Goal: Information Seeking & Learning: Find specific fact

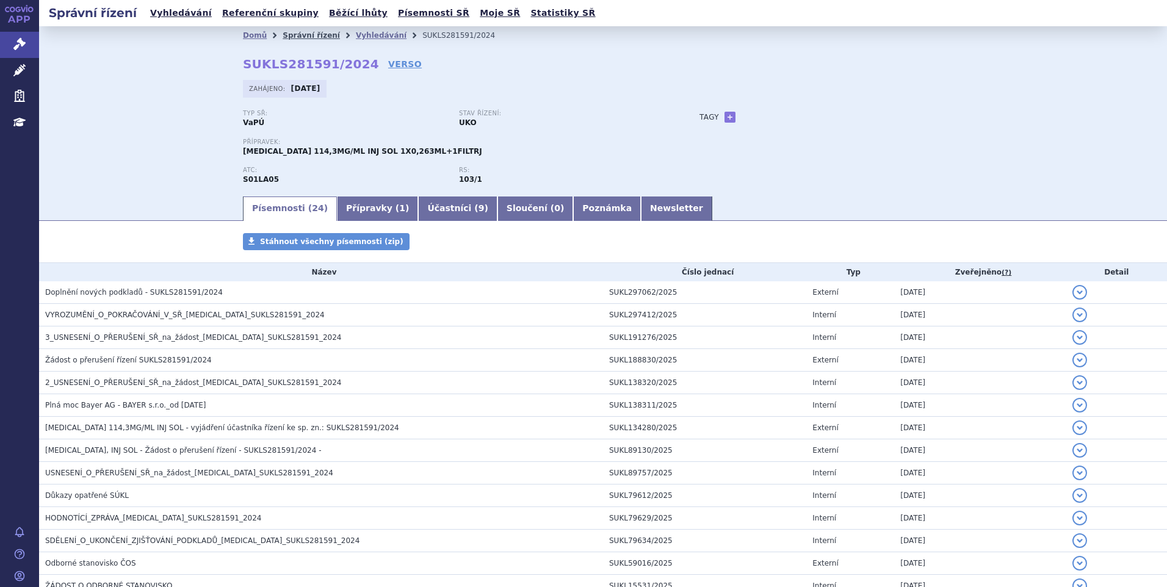
click at [294, 40] on link "Správní řízení" at bounding box center [311, 35] width 57 height 9
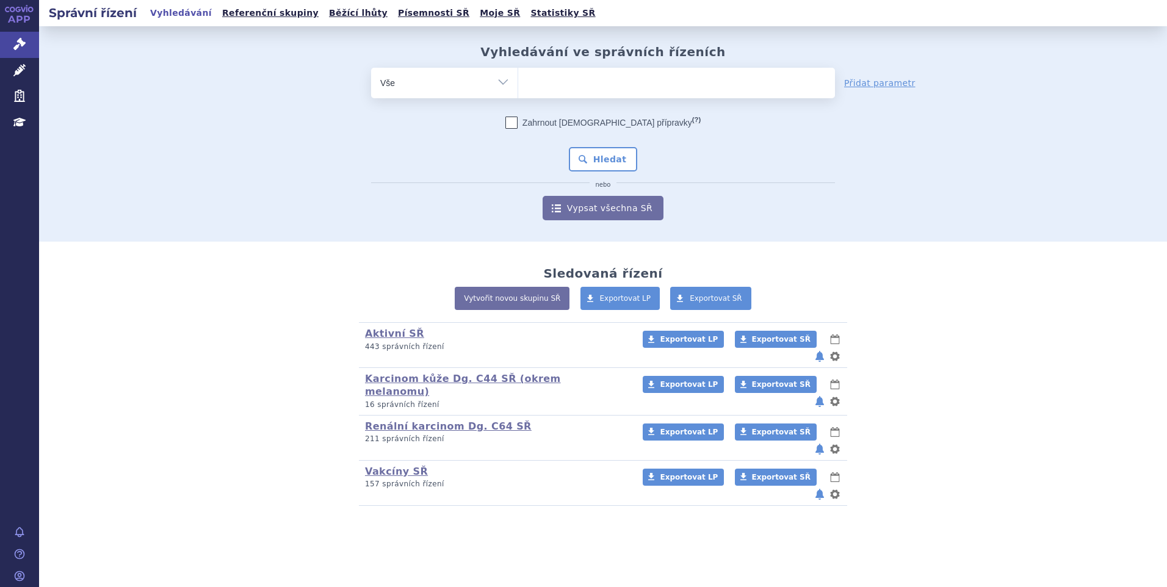
click at [636, 87] on ul at bounding box center [676, 81] width 317 height 26
click at [518, 87] on select at bounding box center [517, 82] width 1 height 31
click at [576, 81] on ul at bounding box center [676, 81] width 317 height 26
click at [518, 81] on select at bounding box center [517, 82] width 1 height 31
type input "key"
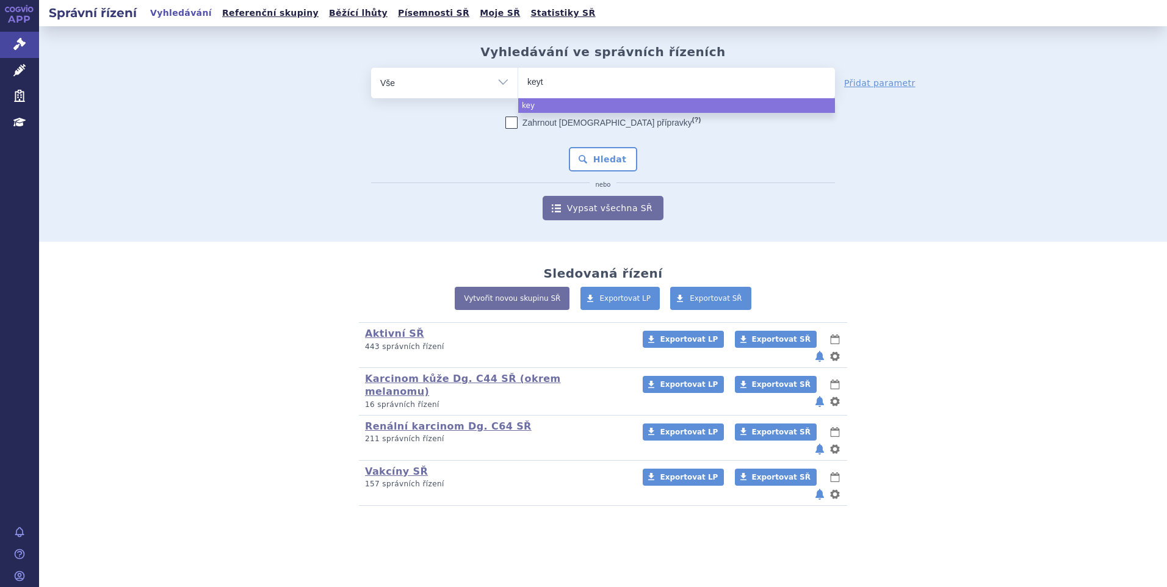
type input "keytr"
type input "keytru"
type input "keytr"
type input "keyt"
type input "keytr"
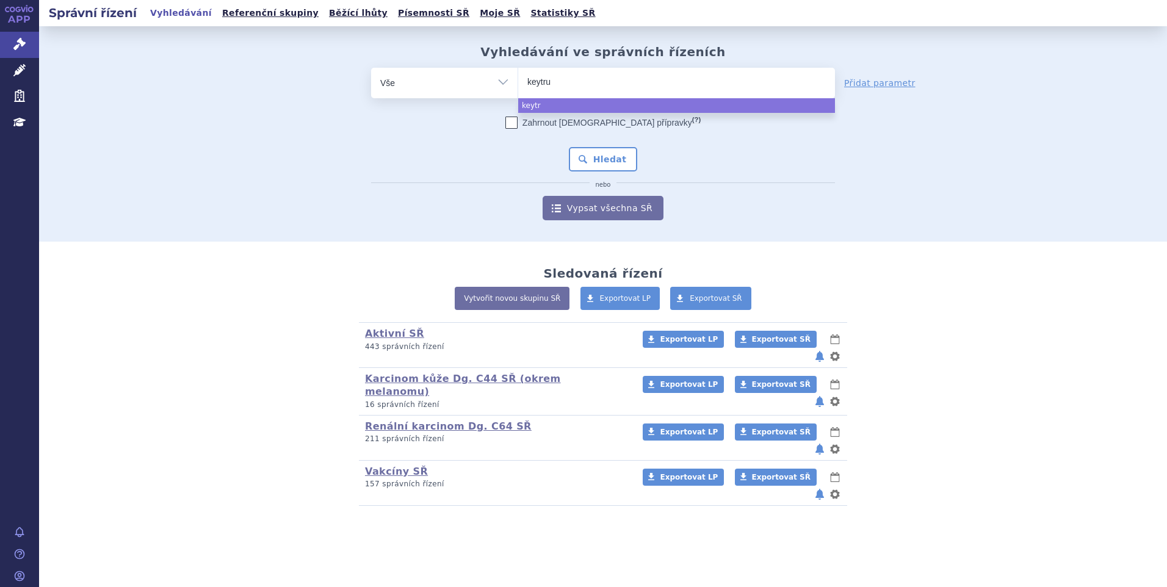
type input "keytrud"
type input "keytruda"
select select "keytruda"
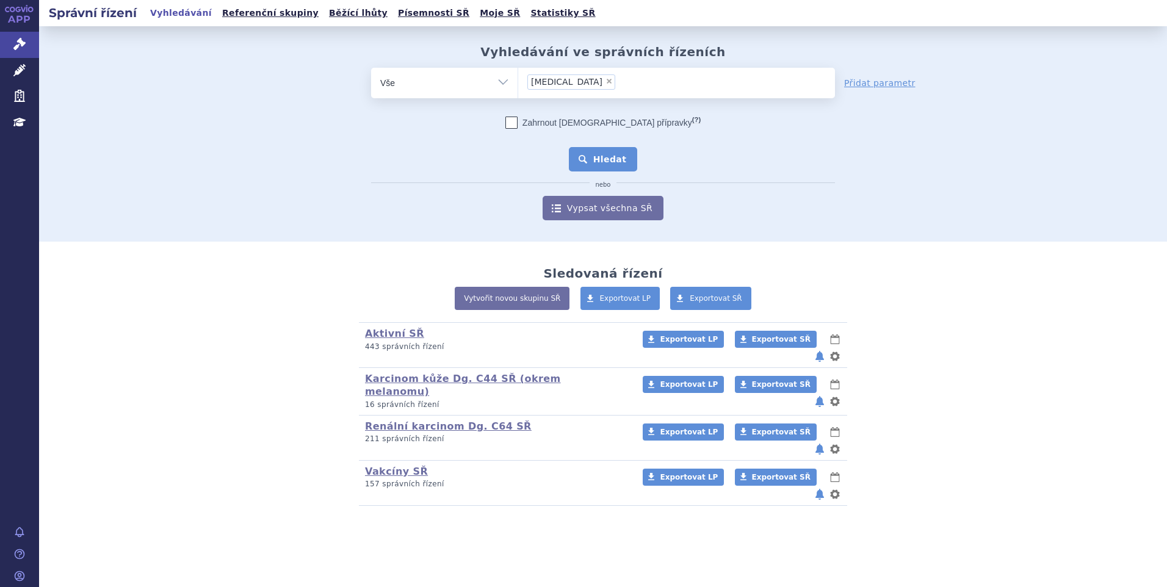
click at [594, 149] on button "Hledat" at bounding box center [603, 159] width 69 height 24
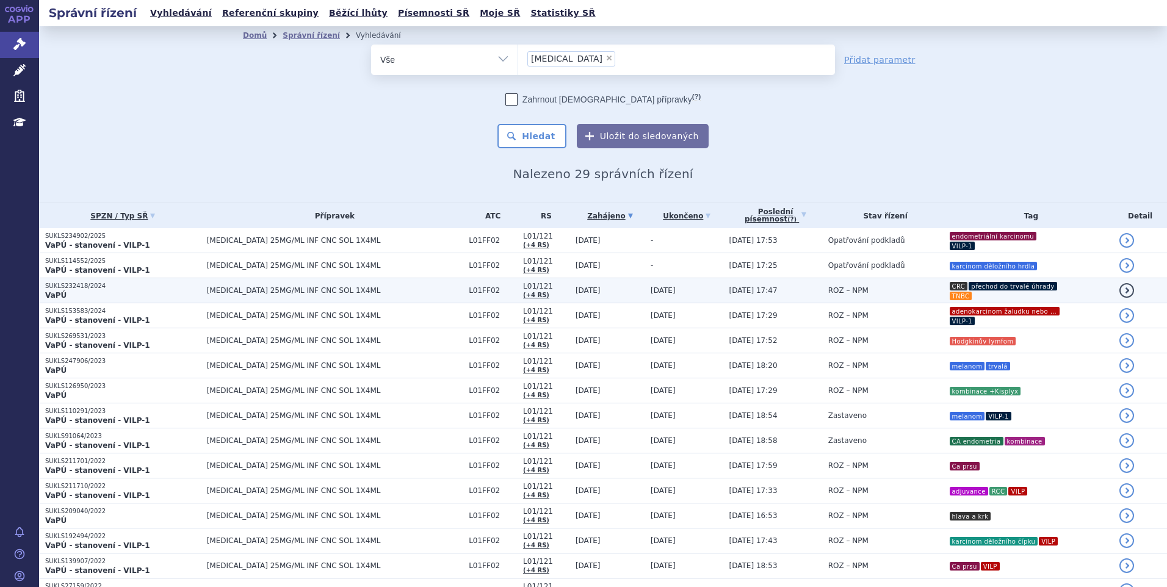
click at [855, 288] on td "ROZ – NPM" at bounding box center [882, 290] width 121 height 25
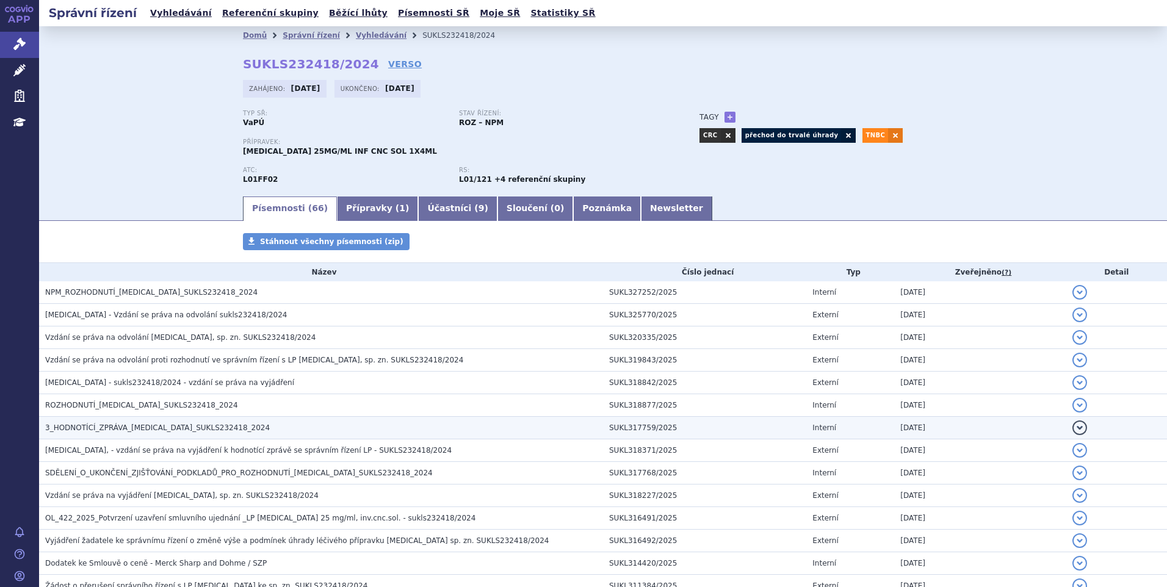
click at [151, 429] on span "3_HODNOTÍCÍ_ZPRÁVA_[MEDICAL_DATA]_SUKLS232418_2024" at bounding box center [157, 428] width 225 height 9
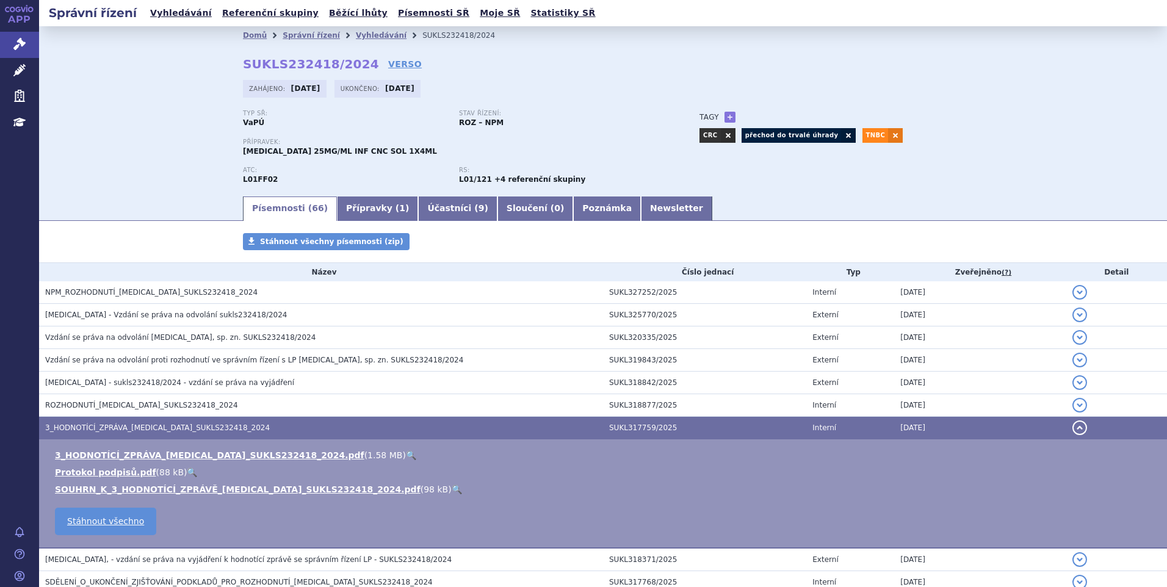
click at [406, 458] on link "🔍" at bounding box center [411, 455] width 10 height 10
